Goal: Find specific page/section: Find specific page/section

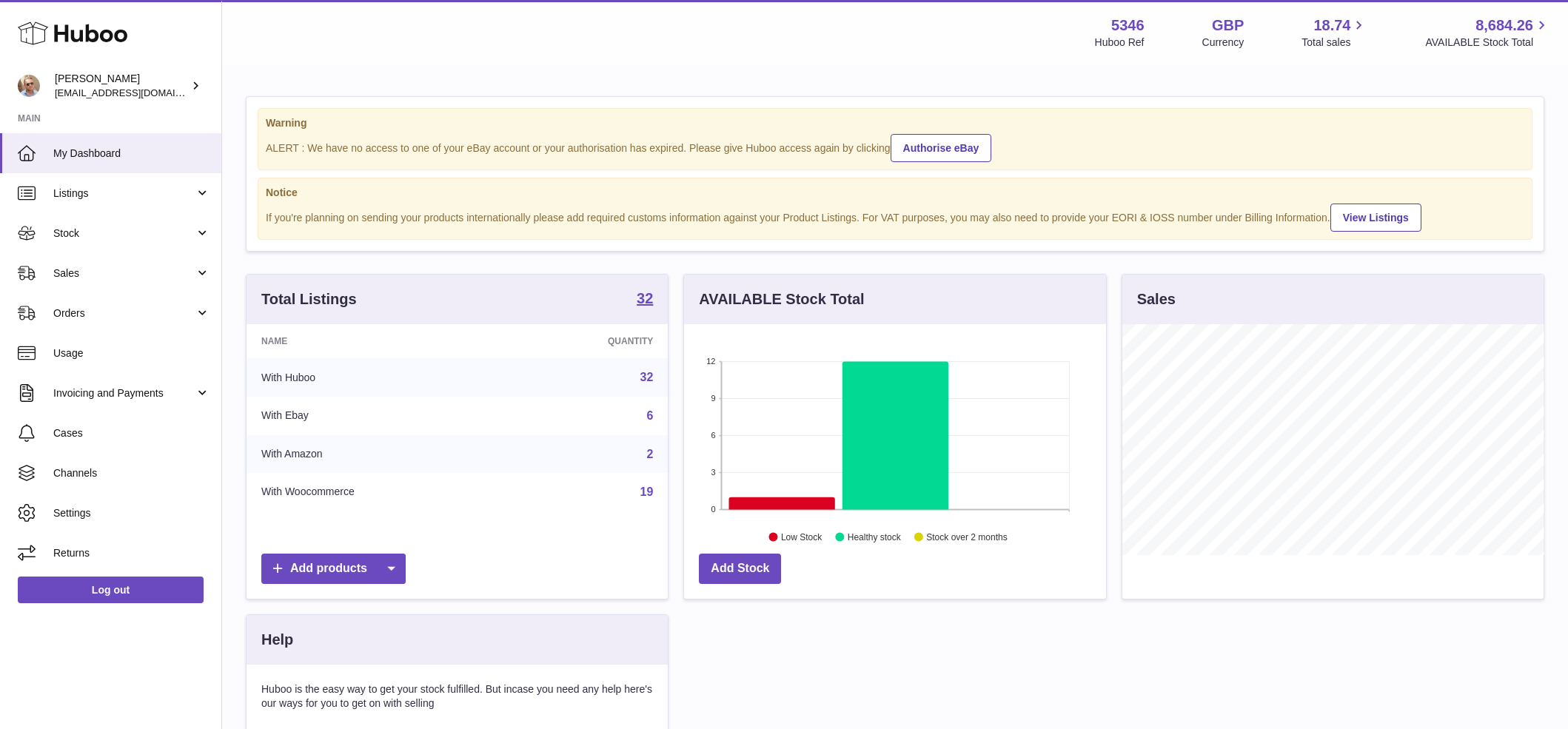
scroll to position [231, 422]
click at [110, 275] on span "Sales" at bounding box center [124, 274] width 141 height 14
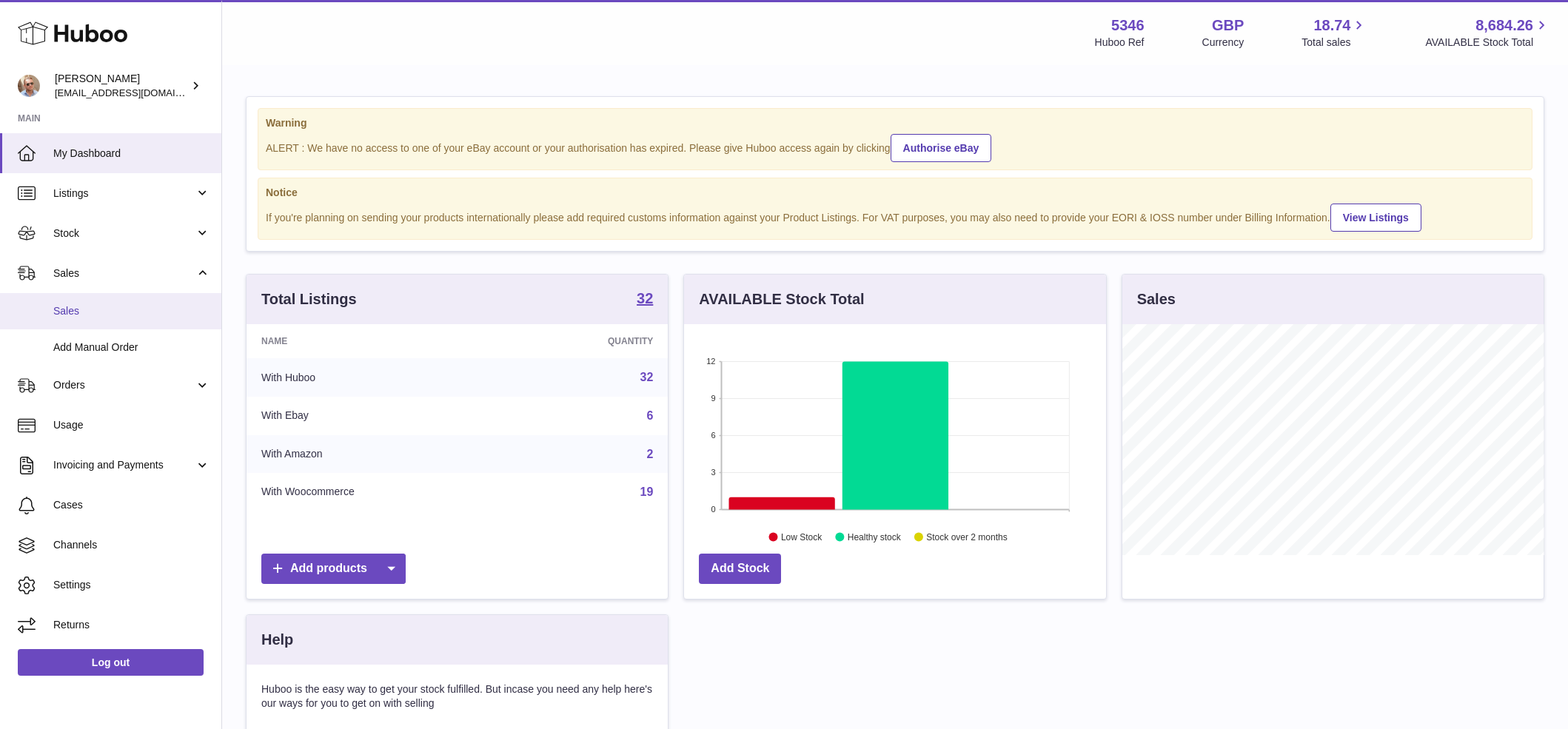
click at [114, 310] on span "Sales" at bounding box center [132, 312] width 157 height 14
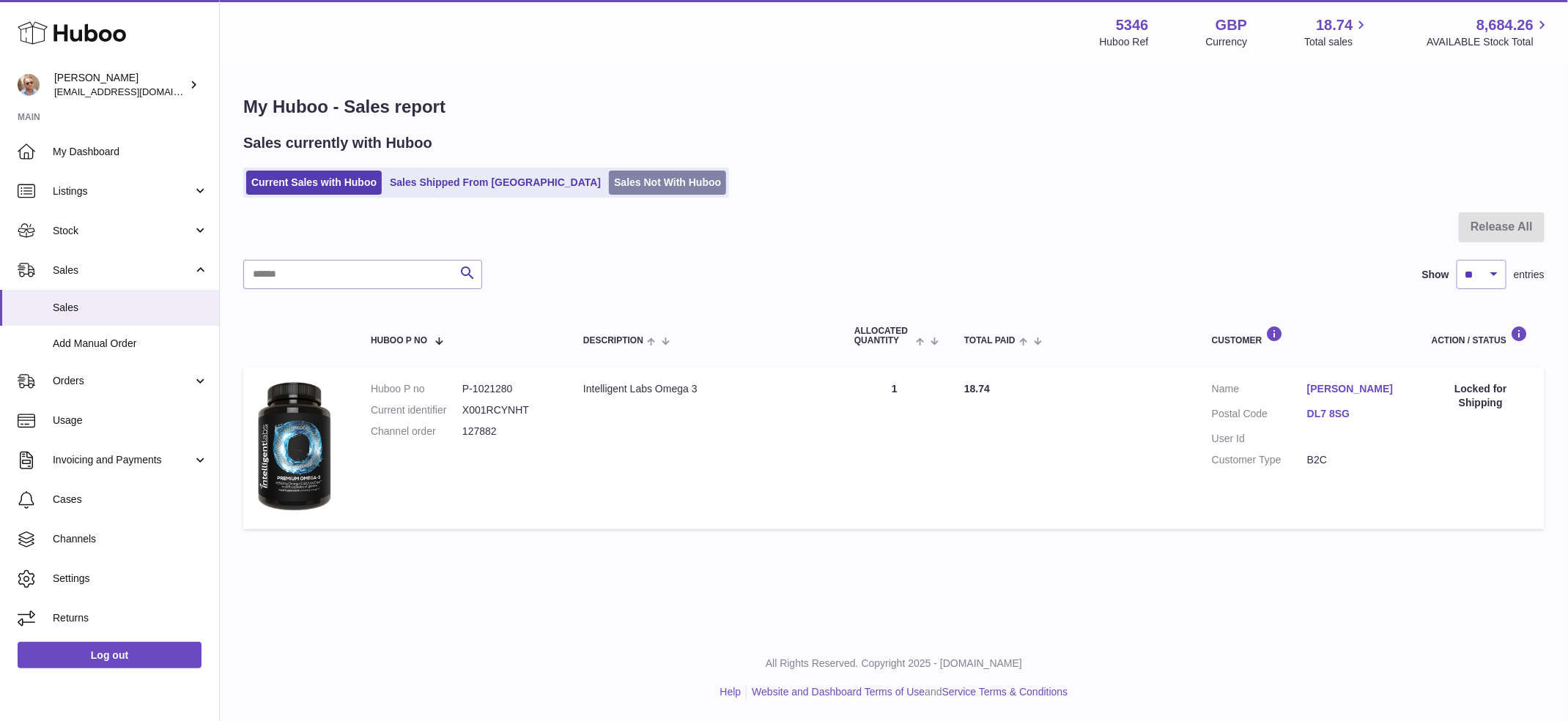
click at [608, 190] on link "Sales Not With Huboo" at bounding box center [667, 183] width 118 height 24
